Goal: Information Seeking & Learning: Check status

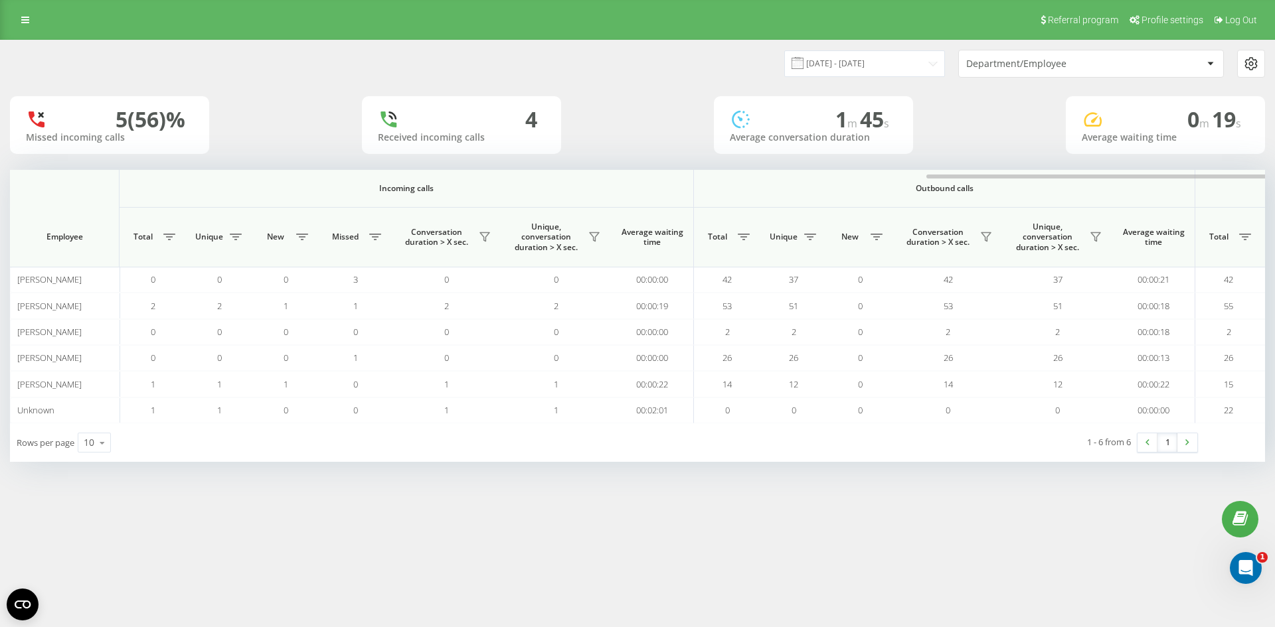
scroll to position [0, 546]
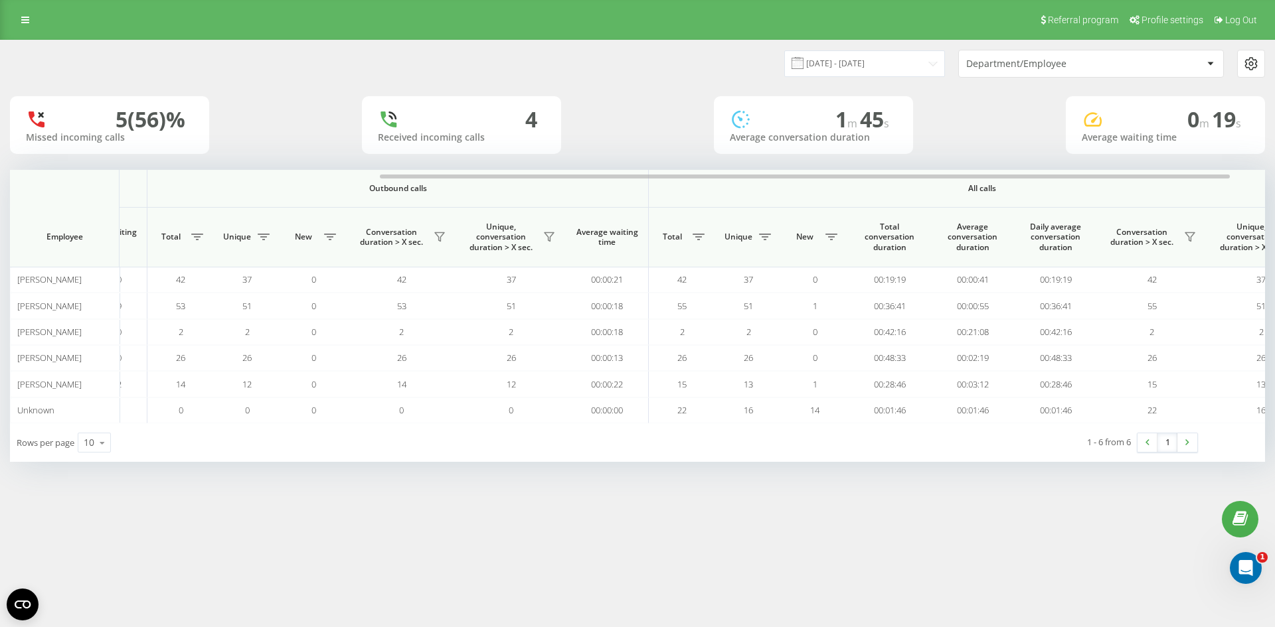
click at [231, 89] on div "22.09.2025 - 22.09.2025 Department/Employee 5 (56)% Missed incoming calls 4 Rec…" at bounding box center [637, 252] width 1255 height 422
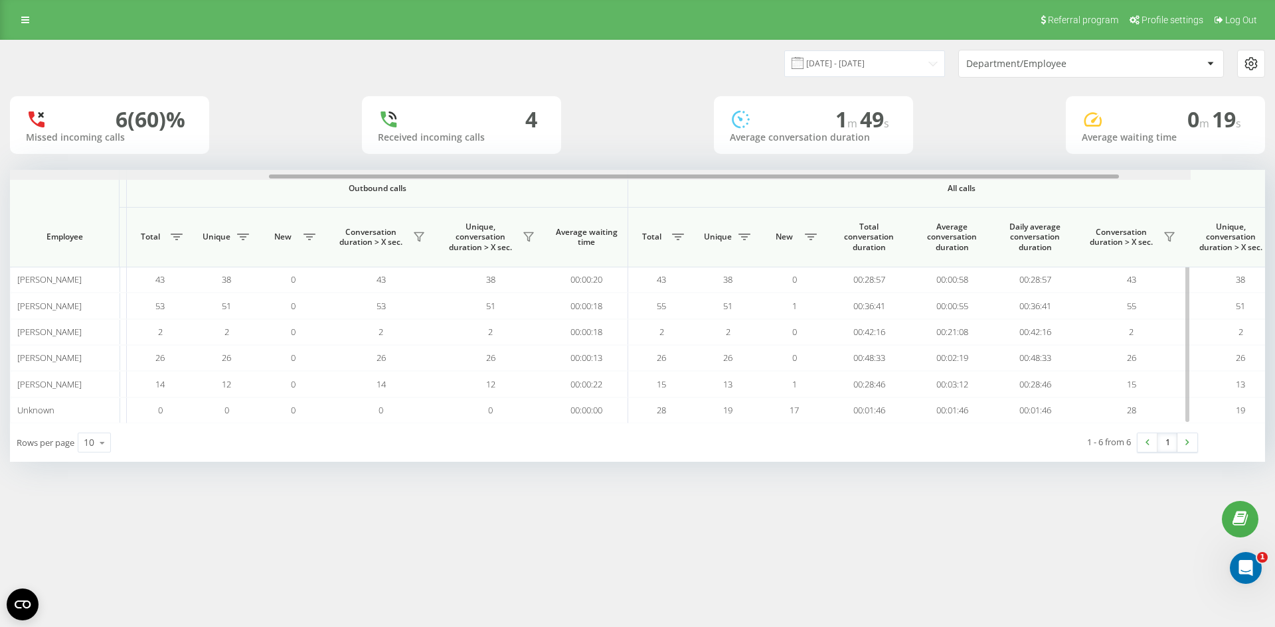
scroll to position [0, 598]
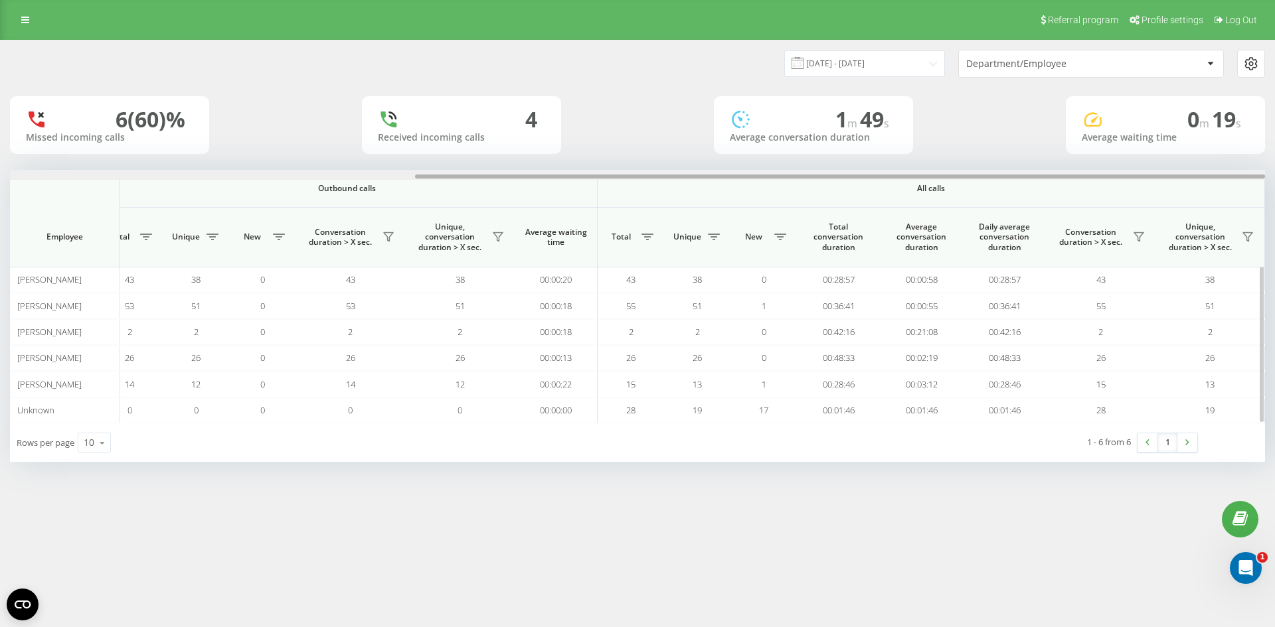
drag, startPoint x: 665, startPoint y: 177, endPoint x: 1117, endPoint y: 218, distance: 454.1
click at [1117, 218] on div "Incoming calls Outbound calls All calls Employee Total Unique New Missed Conver…" at bounding box center [637, 297] width 1255 height 254
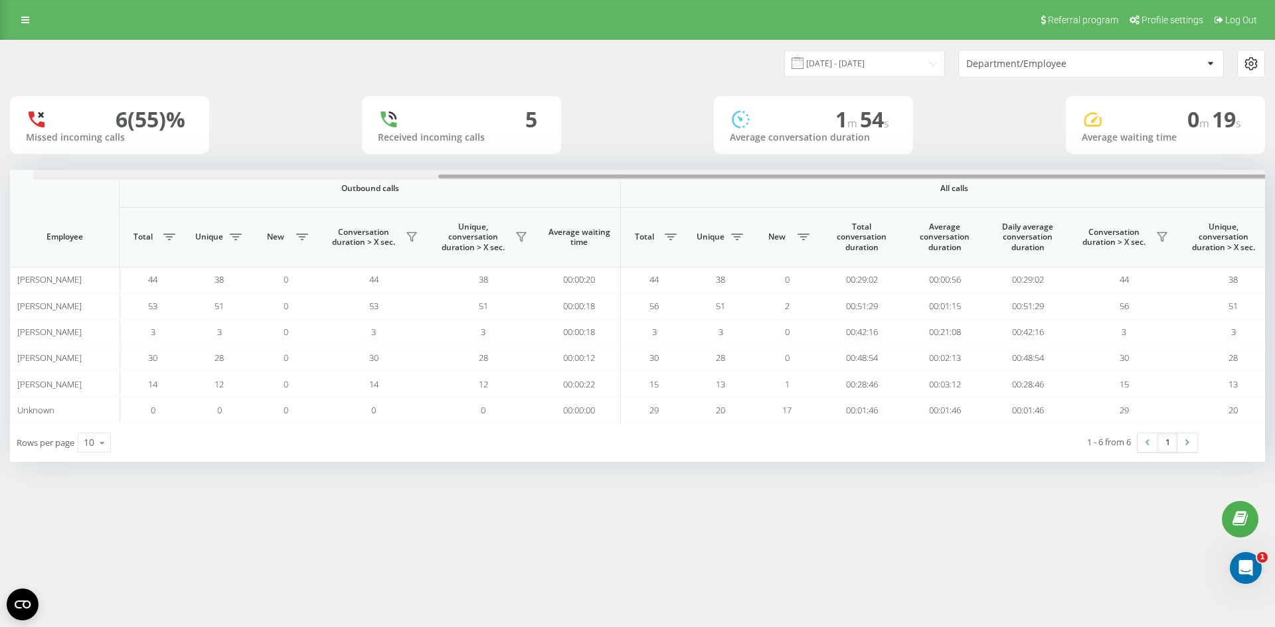
scroll to position [0, 598]
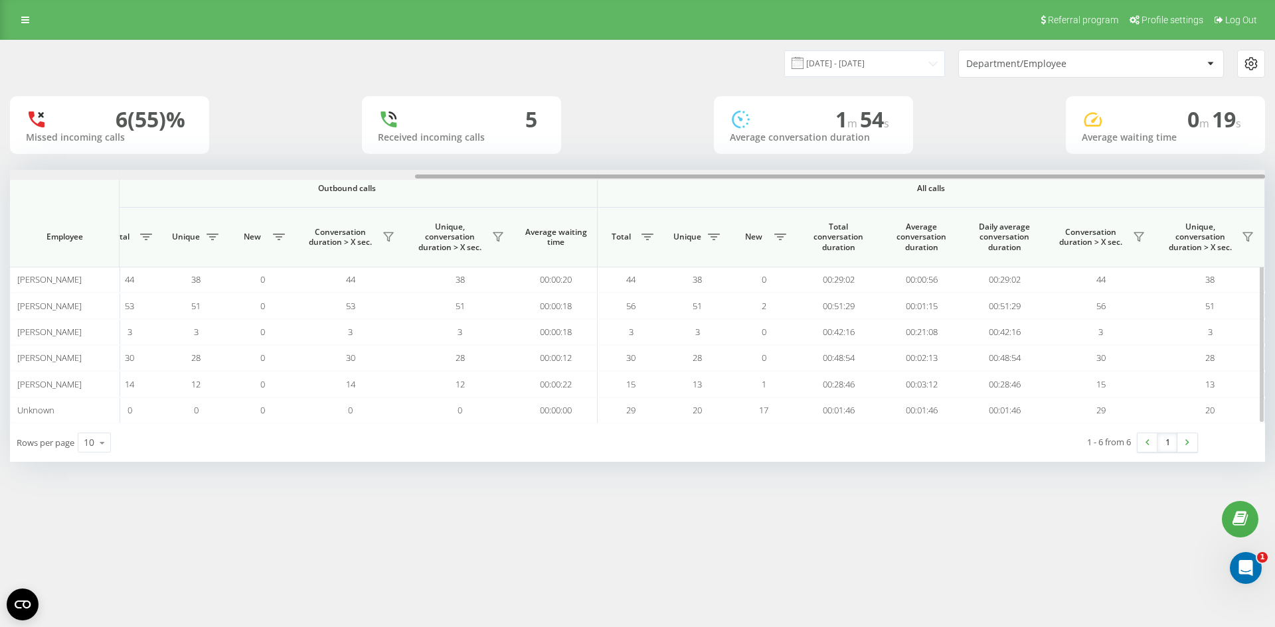
drag, startPoint x: 497, startPoint y: 175, endPoint x: 967, endPoint y: 175, distance: 470.1
click at [967, 175] on div at bounding box center [840, 177] width 850 height 4
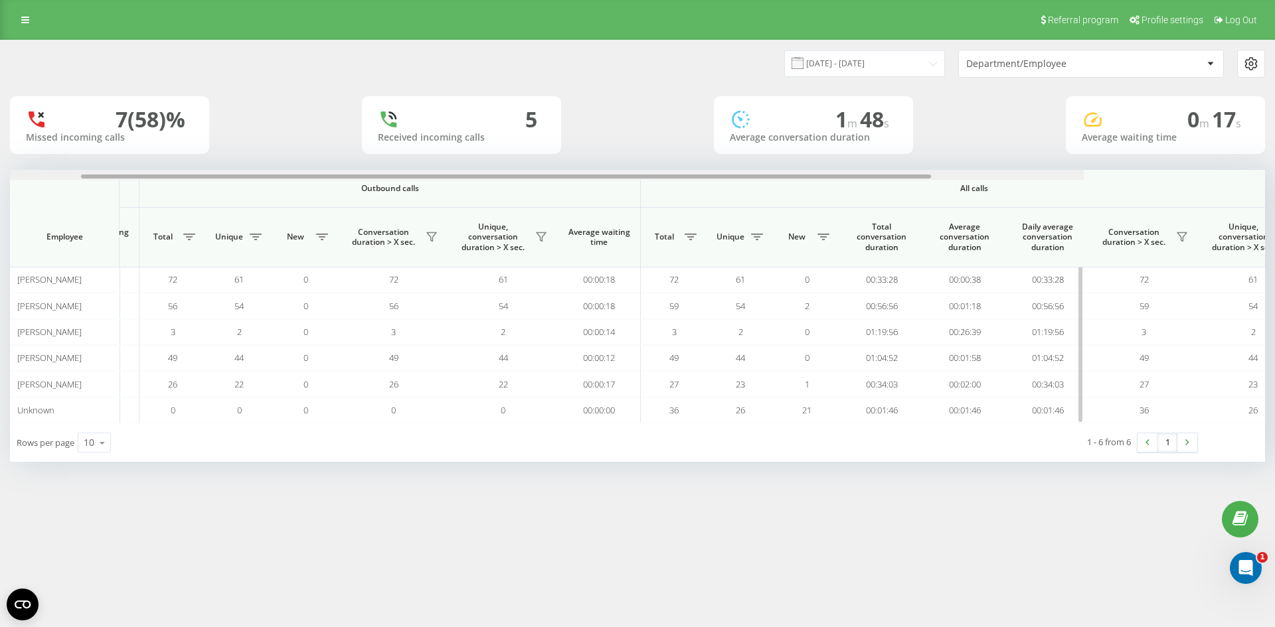
scroll to position [0, 598]
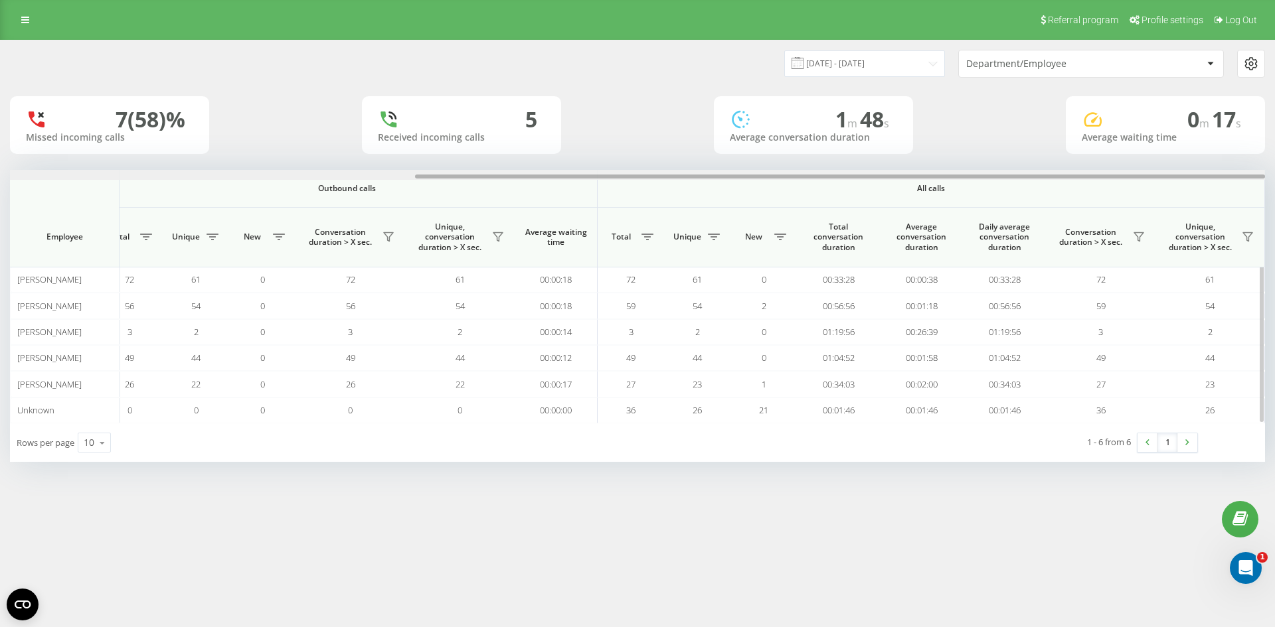
drag, startPoint x: 457, startPoint y: 177, endPoint x: 969, endPoint y: 234, distance: 514.5
click at [969, 234] on div "Incoming calls Outbound calls All calls Employee Total Unique New Missed Conver…" at bounding box center [637, 297] width 1255 height 254
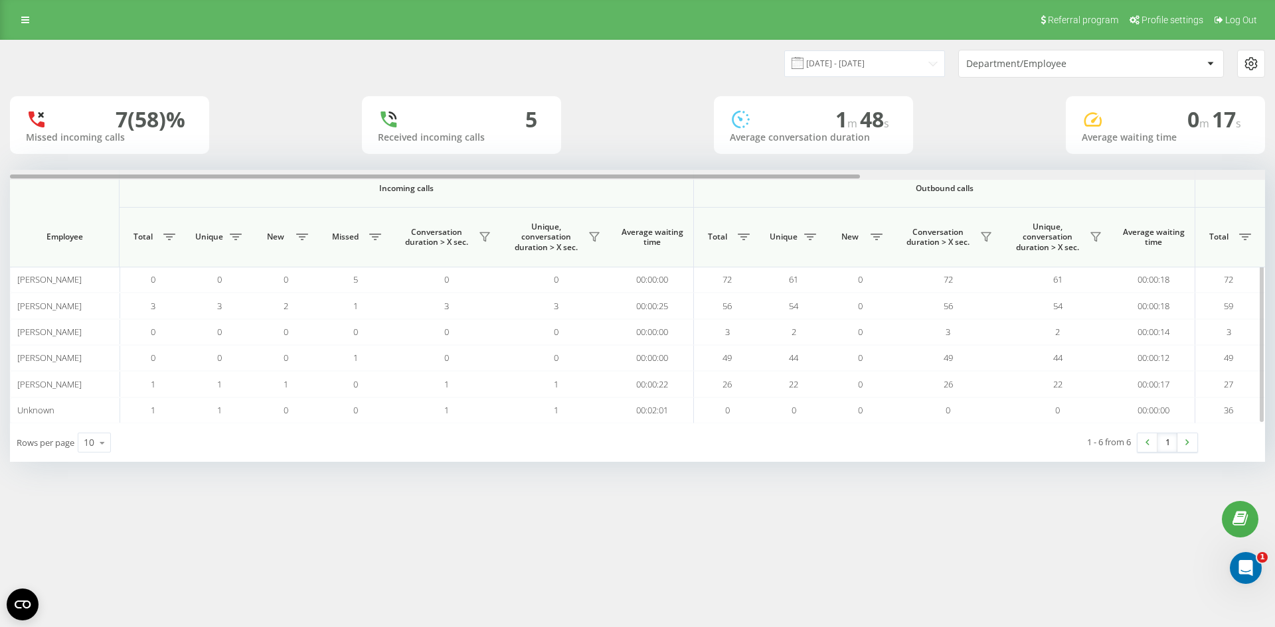
scroll to position [0, 598]
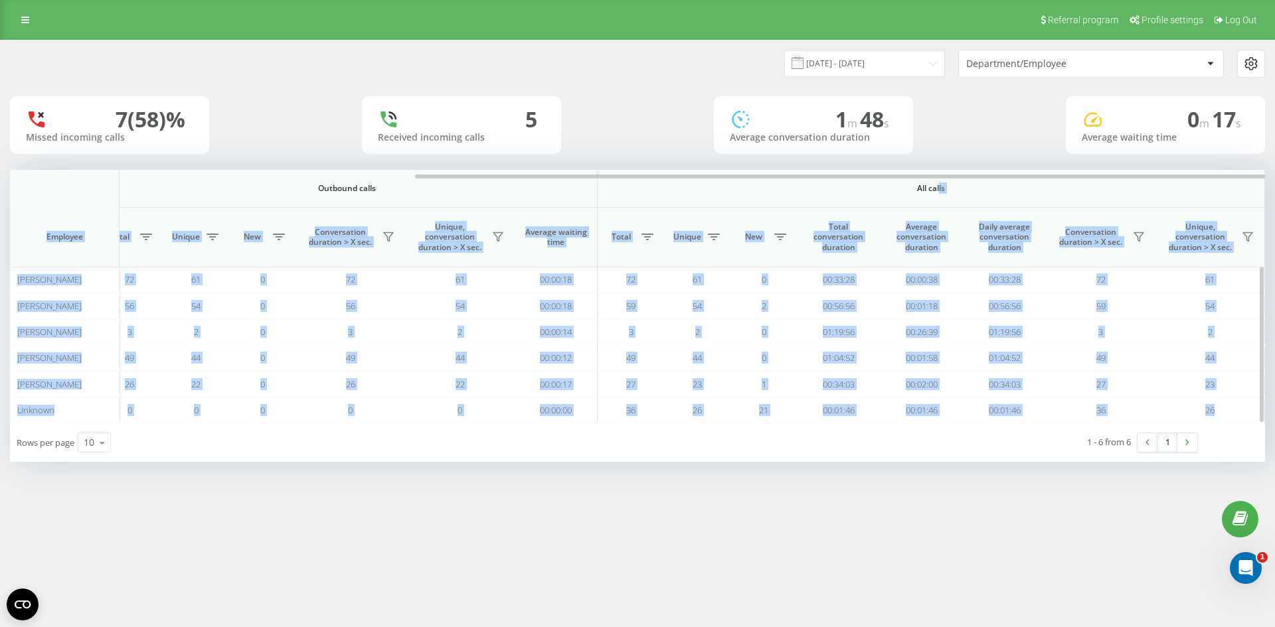
drag, startPoint x: 190, startPoint y: 171, endPoint x: 952, endPoint y: 198, distance: 762.7
click at [952, 198] on div "Incoming calls Outbound calls All calls Employee Total Unique New Missed Conver…" at bounding box center [637, 297] width 1255 height 254
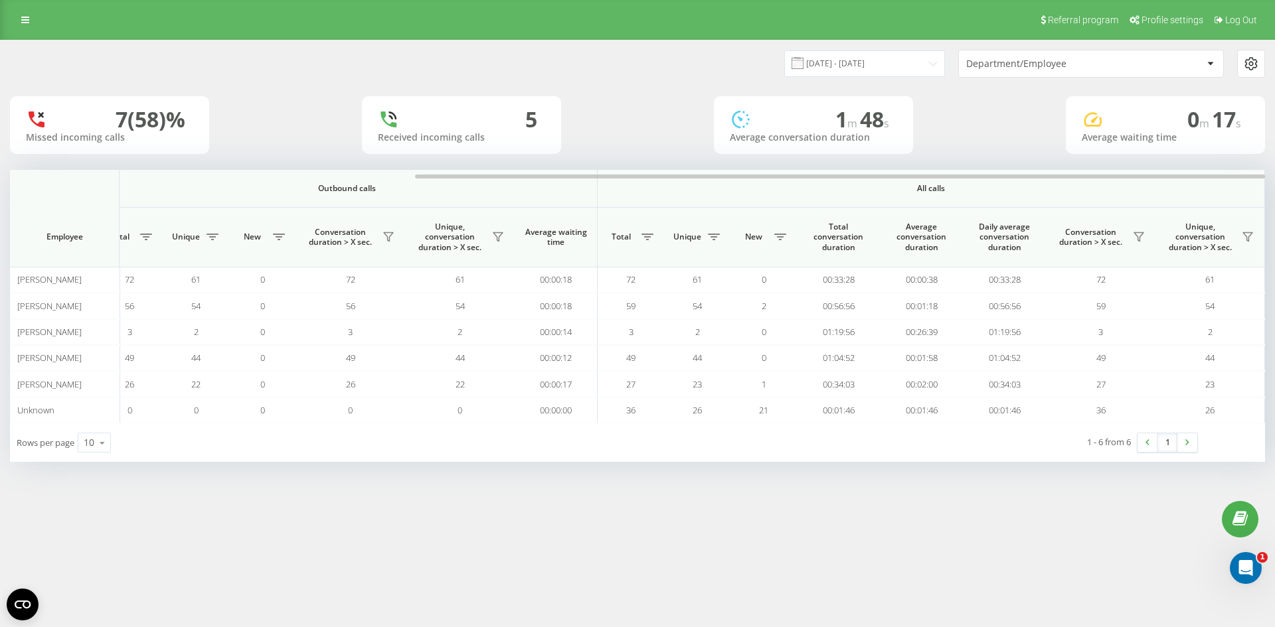
click at [874, 447] on div "1 - 6 from 6 1" at bounding box center [971, 443] width 471 height 39
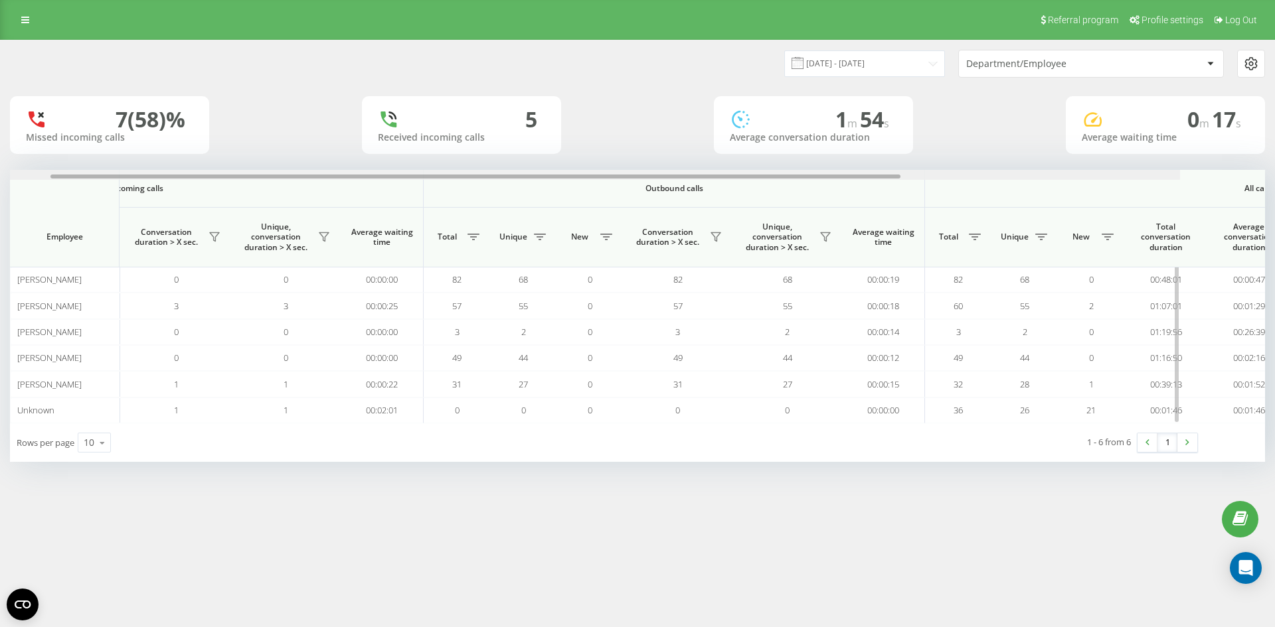
scroll to position [0, 598]
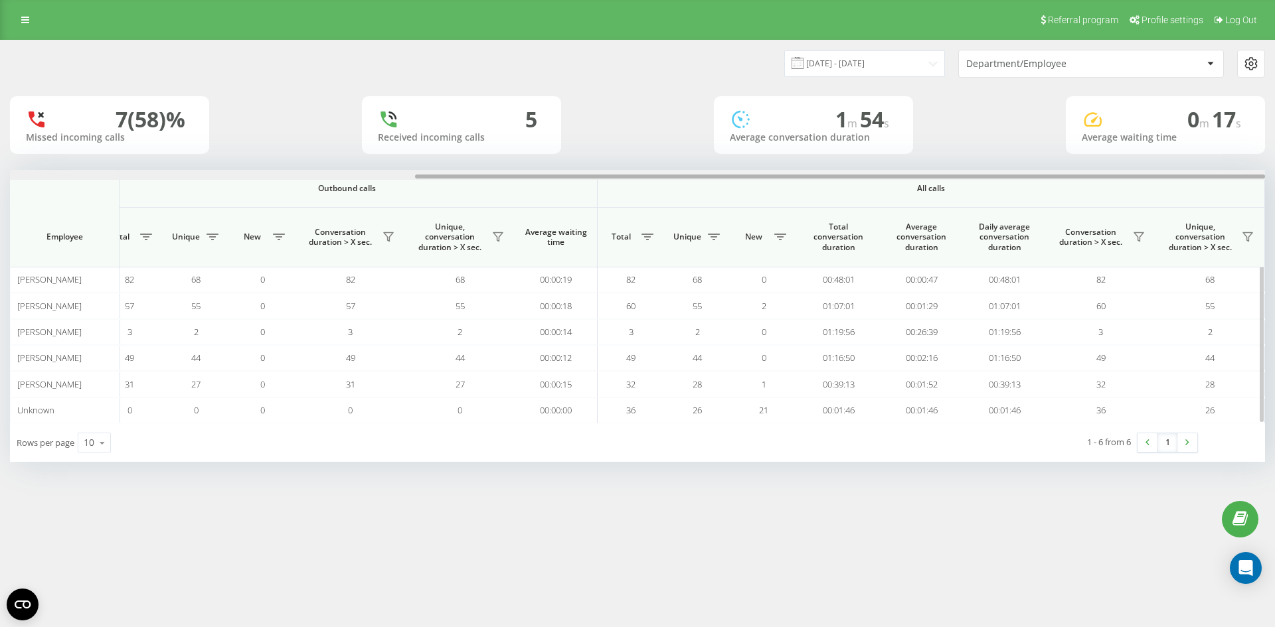
drag, startPoint x: 591, startPoint y: 176, endPoint x: 1127, endPoint y: 189, distance: 536.0
click at [1127, 188] on div "Incoming calls Outbound calls All calls Employee Total Unique New Missed Conver…" at bounding box center [637, 297] width 1255 height 254
